Goal: Task Accomplishment & Management: Use online tool/utility

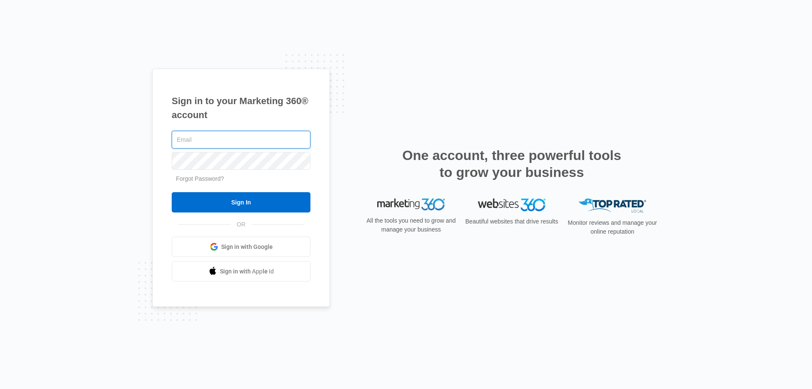
type input "admin@thencandesigns.com"
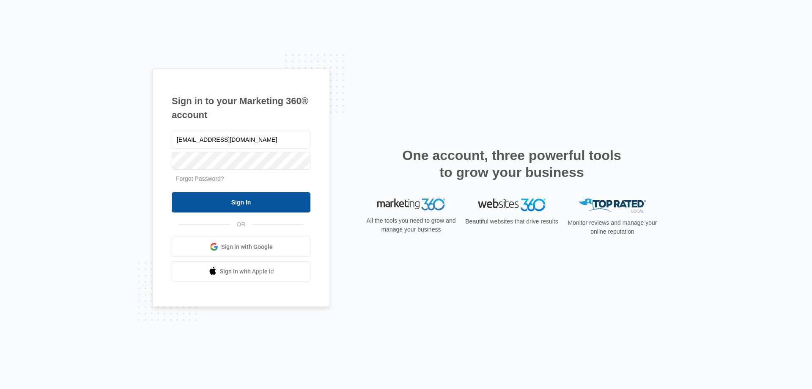
click at [243, 201] on input "Sign In" at bounding box center [241, 202] width 139 height 20
